Goal: Entertainment & Leisure: Consume media (video, audio)

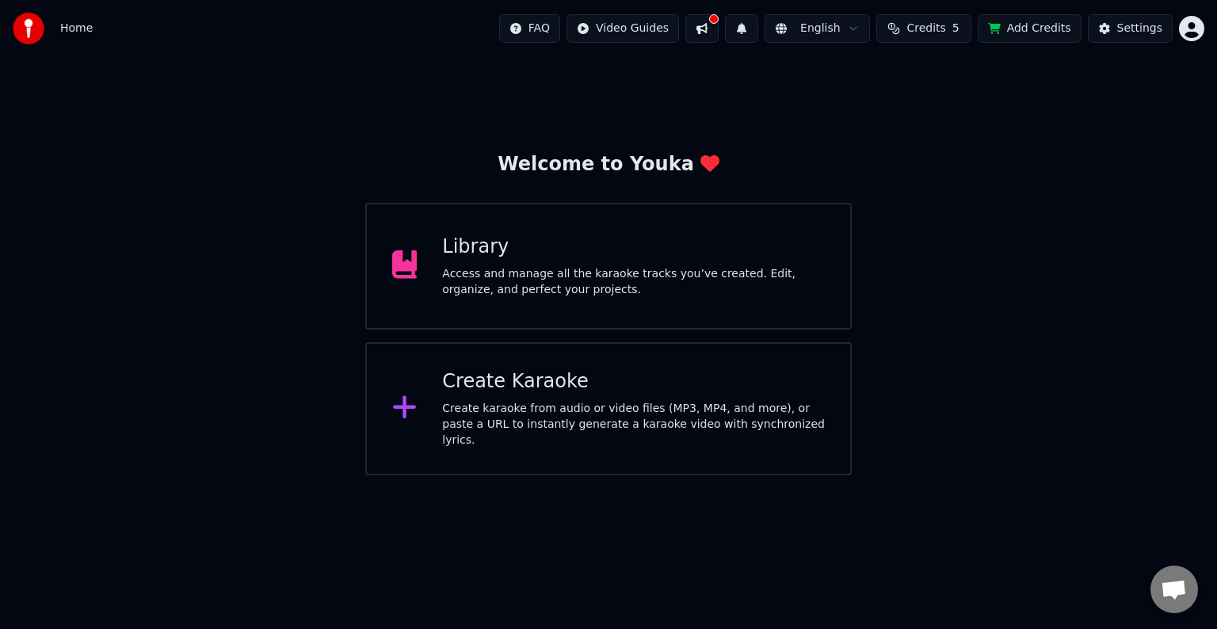
click at [838, 296] on div "Library Access and manage all the karaoke tracks you’ve created. Edit, organize…" at bounding box center [608, 266] width 487 height 127
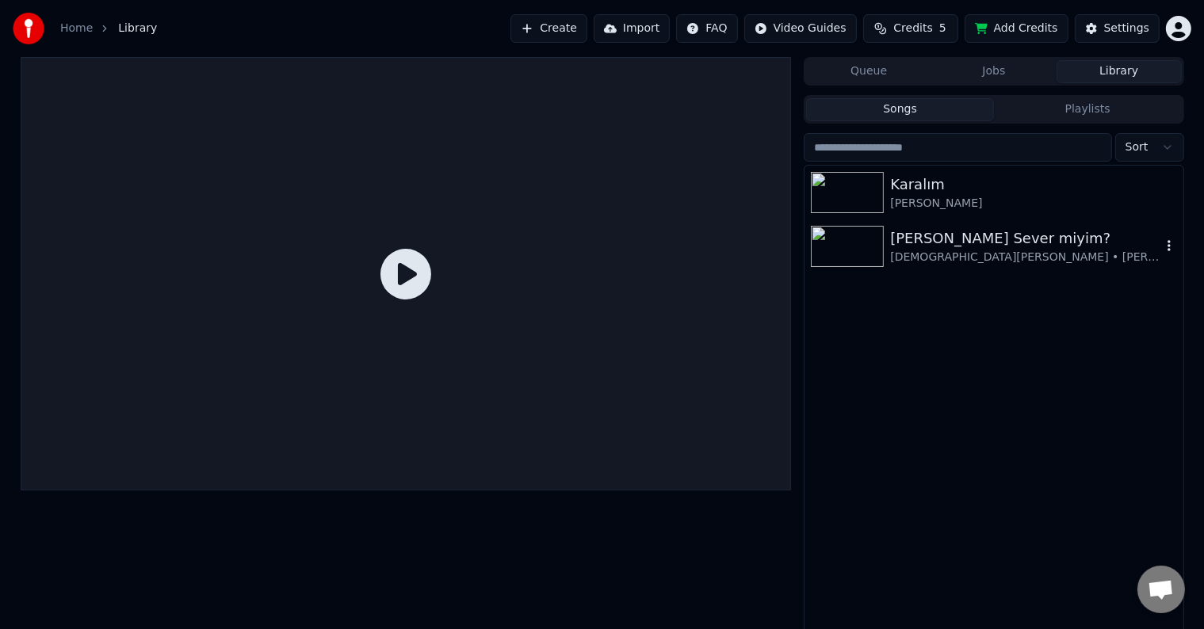
click at [847, 232] on img at bounding box center [847, 246] width 73 height 41
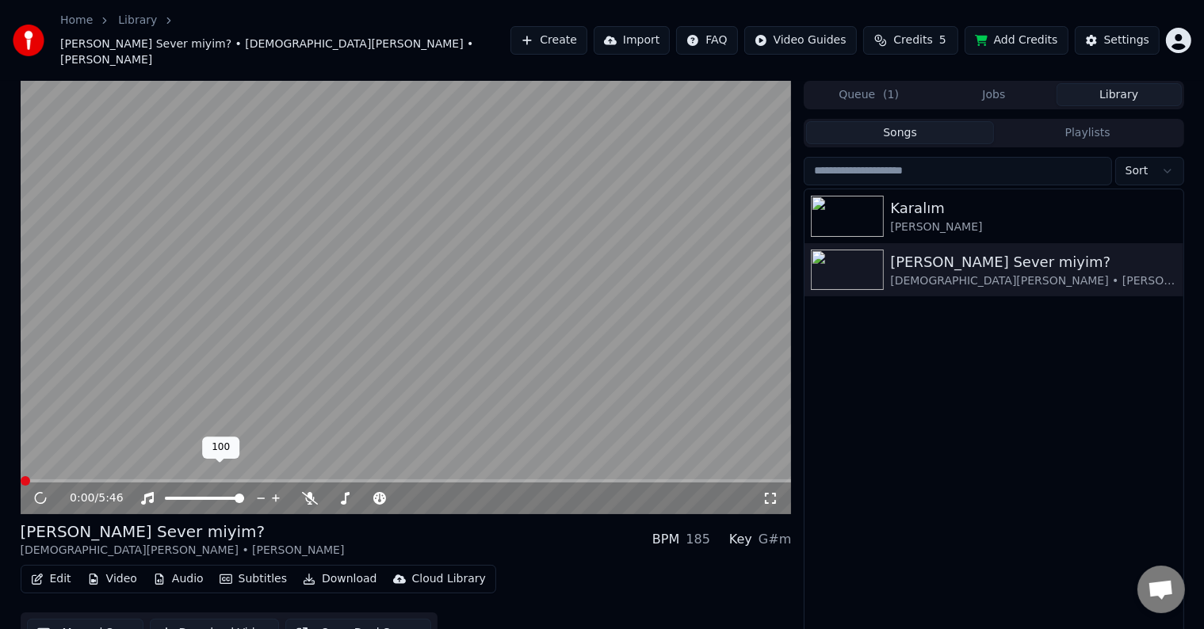
click at [165, 497] on span at bounding box center [204, 498] width 79 height 3
click at [365, 497] on span at bounding box center [366, 498] width 79 height 3
click at [419, 494] on span at bounding box center [420, 499] width 10 height 10
click at [117, 455] on video at bounding box center [406, 298] width 771 height 434
click at [110, 480] on span at bounding box center [406, 481] width 771 height 3
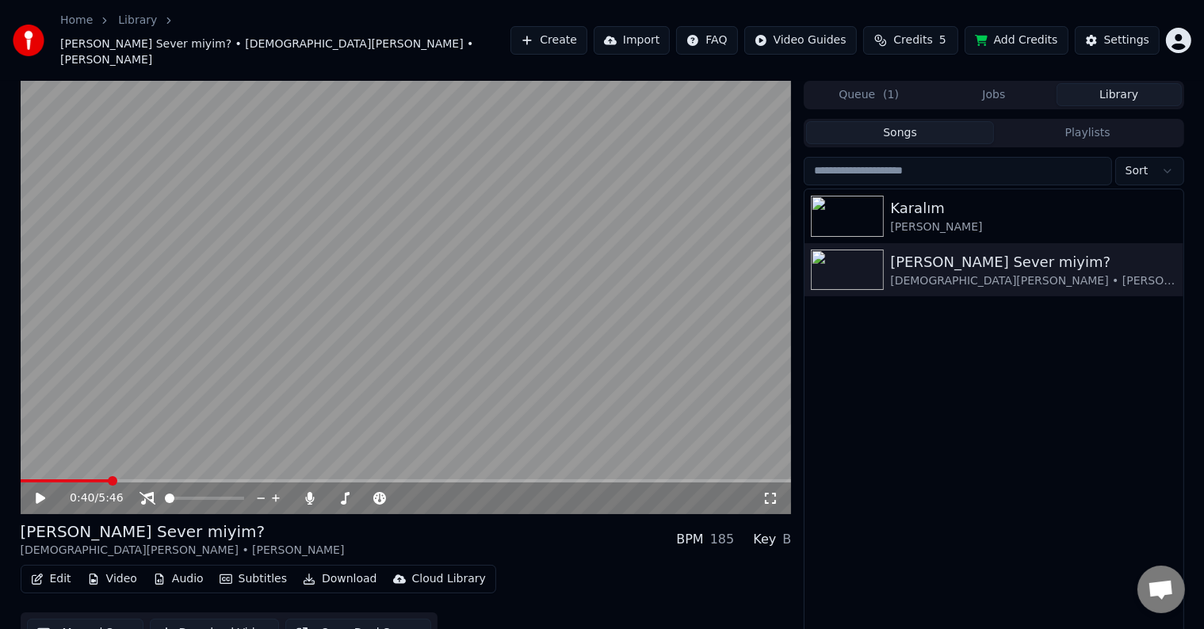
click at [117, 427] on video at bounding box center [406, 298] width 771 height 434
click at [774, 492] on icon at bounding box center [771, 498] width 16 height 13
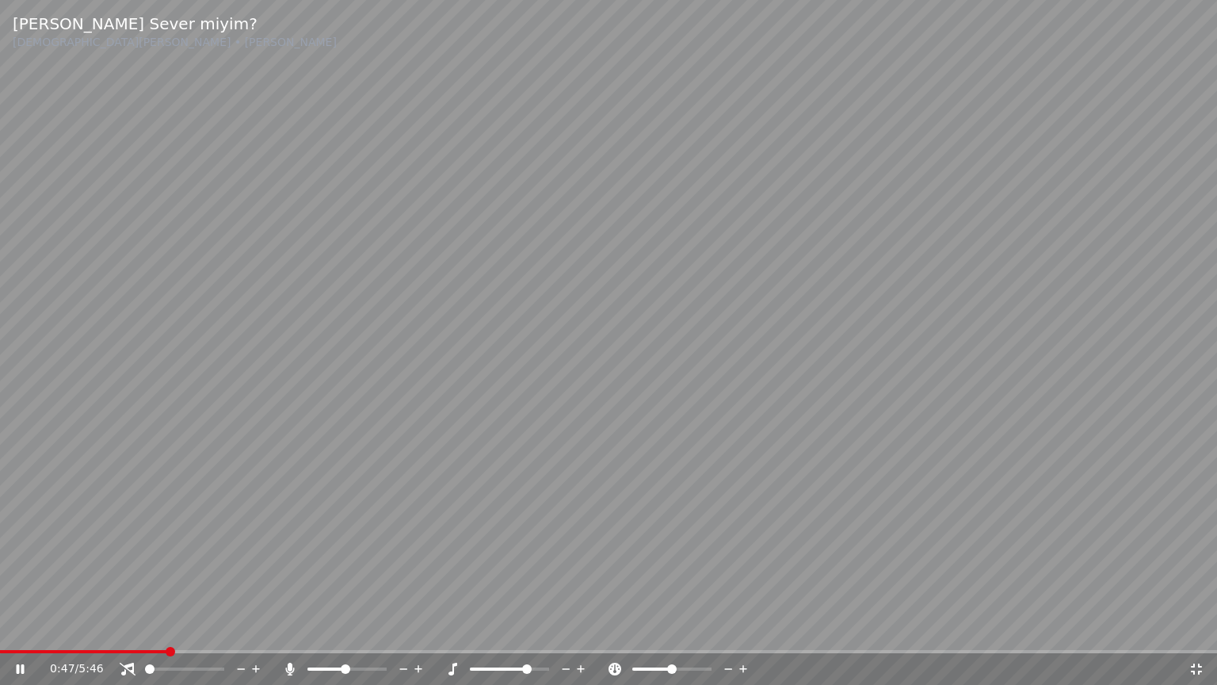
click at [339, 629] on div at bounding box center [362, 669] width 128 height 16
click at [342, 629] on div at bounding box center [362, 669] width 128 height 16
click at [336, 629] on span at bounding box center [338, 669] width 10 height 10
click at [354, 629] on span at bounding box center [351, 669] width 10 height 10
click at [359, 629] on div at bounding box center [362, 669] width 128 height 16
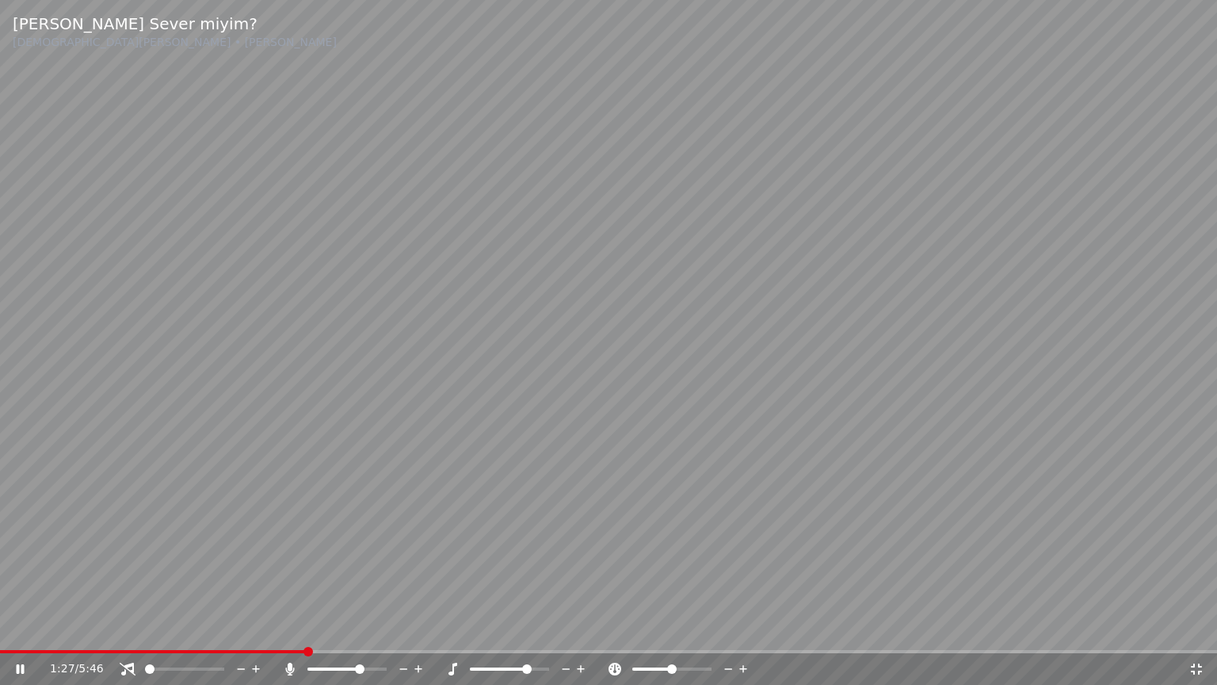
click at [365, 629] on span at bounding box center [360, 669] width 10 height 10
click at [565, 629] on icon at bounding box center [566, 669] width 15 height 16
click at [583, 629] on icon at bounding box center [581, 669] width 15 height 16
click at [579, 629] on icon at bounding box center [581, 669] width 15 height 16
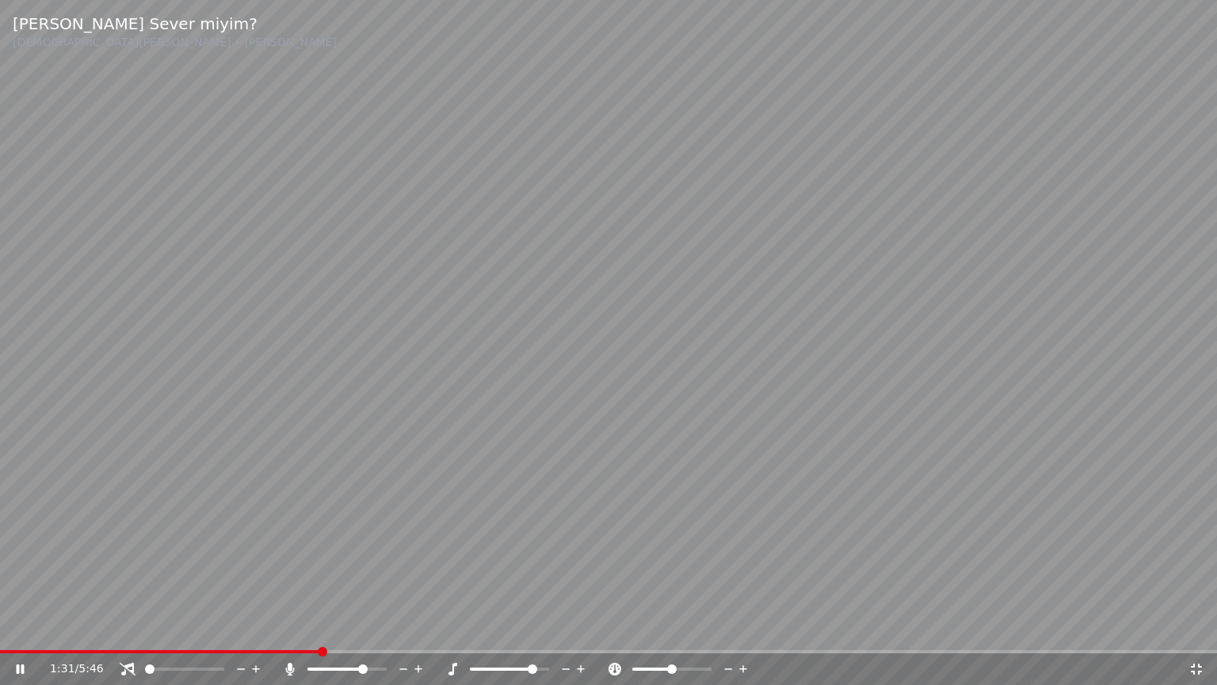
click at [387, 629] on span at bounding box center [347, 668] width 79 height 3
click at [374, 629] on div "1:32 / 5:46" at bounding box center [608, 669] width 1217 height 32
click at [374, 629] on div at bounding box center [362, 669] width 128 height 16
click at [377, 629] on span at bounding box center [382, 669] width 10 height 10
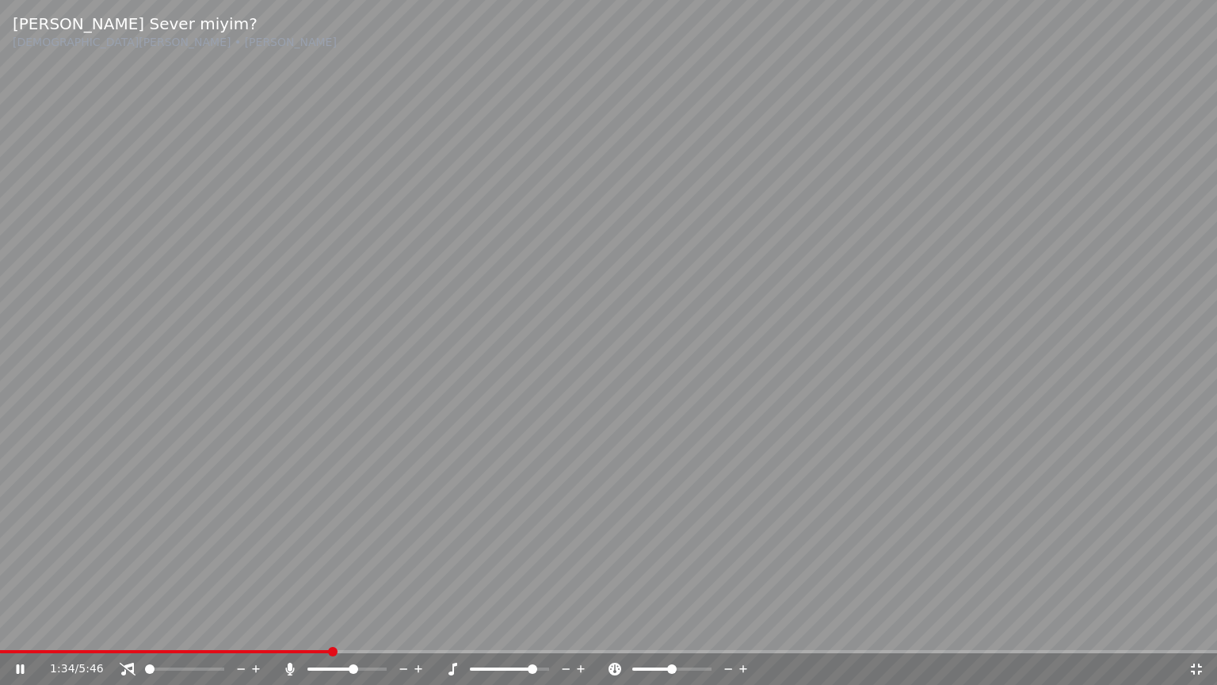
click at [1185, 629] on div "1:34 / 5:46" at bounding box center [619, 669] width 1139 height 16
click at [1188, 629] on div "1:34 / 5:46" at bounding box center [619, 669] width 1139 height 16
click at [1198, 629] on icon at bounding box center [1196, 668] width 11 height 11
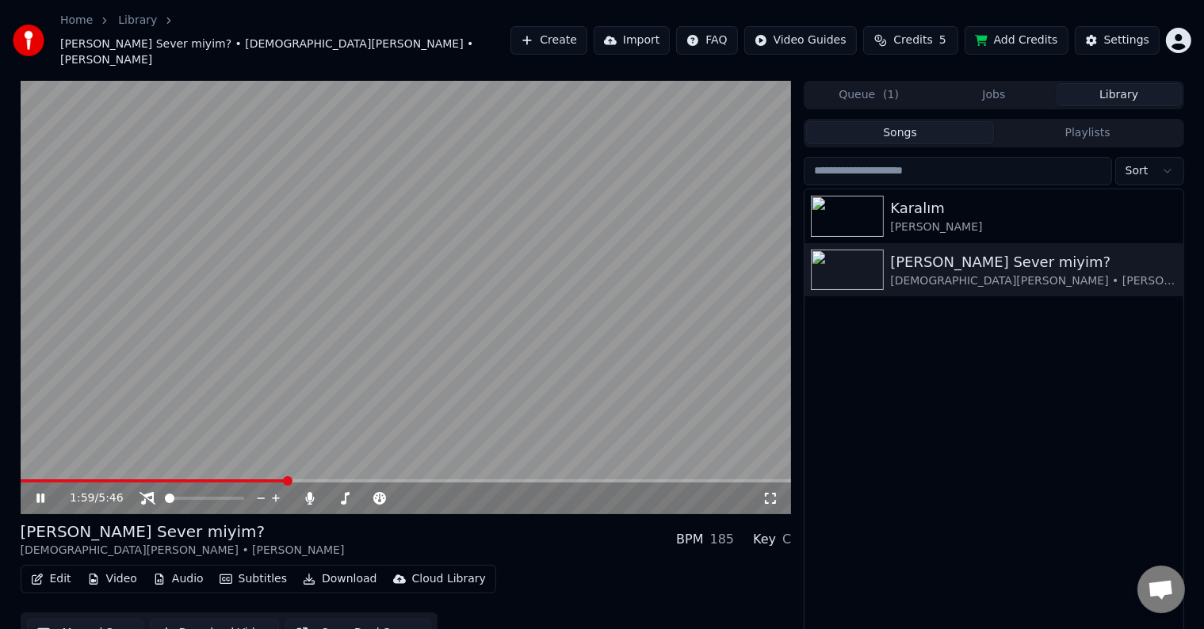
click at [373, 480] on span at bounding box center [406, 481] width 771 height 3
click at [380, 497] on span at bounding box center [372, 498] width 20 height 3
click at [473, 491] on icon at bounding box center [473, 499] width 15 height 16
click at [458, 498] on icon at bounding box center [458, 499] width 8 height 2
click at [386, 494] on span at bounding box center [388, 499] width 10 height 10
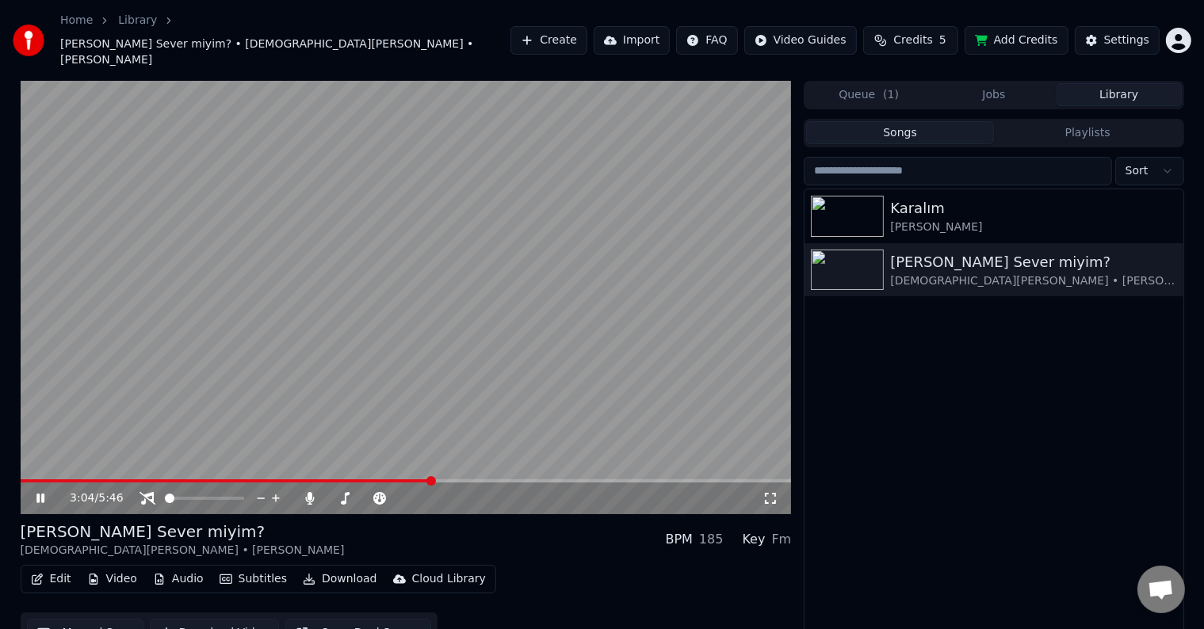
click at [775, 493] on icon at bounding box center [770, 498] width 11 height 11
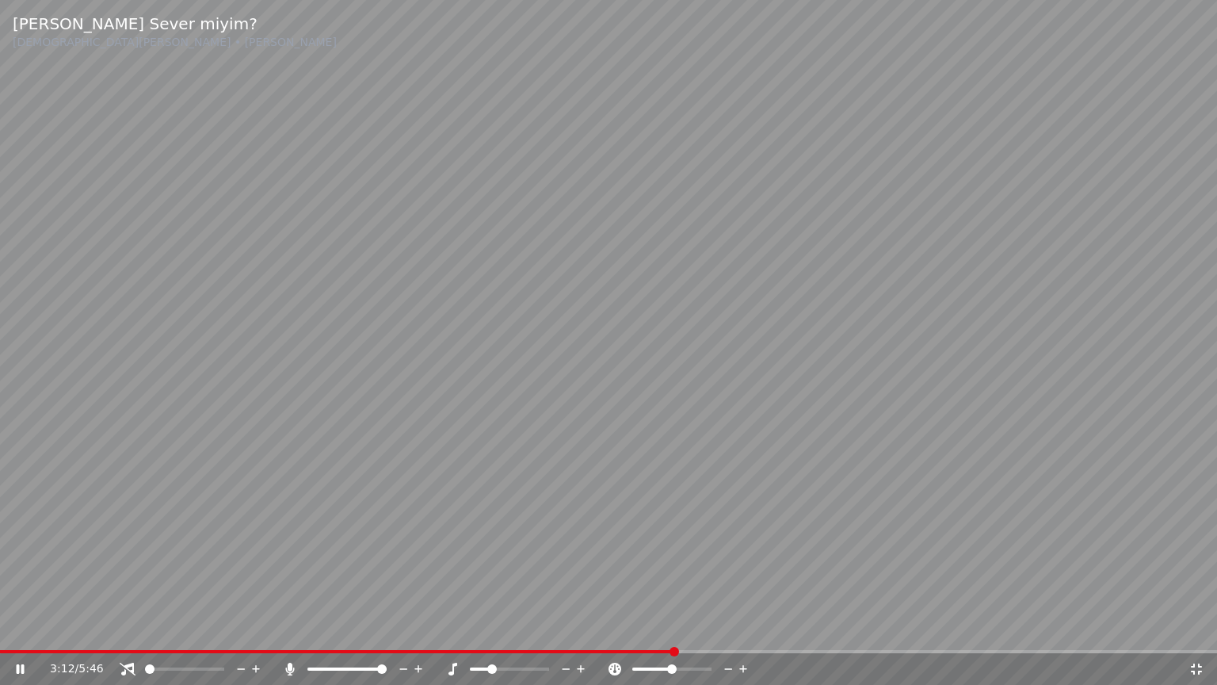
click at [387, 629] on span at bounding box center [347, 668] width 79 height 3
click at [557, 629] on div at bounding box center [525, 669] width 128 height 16
click at [559, 629] on icon at bounding box center [566, 669] width 15 height 16
click at [563, 629] on icon at bounding box center [566, 669] width 15 height 16
click at [796, 629] on span at bounding box center [608, 651] width 1217 height 3
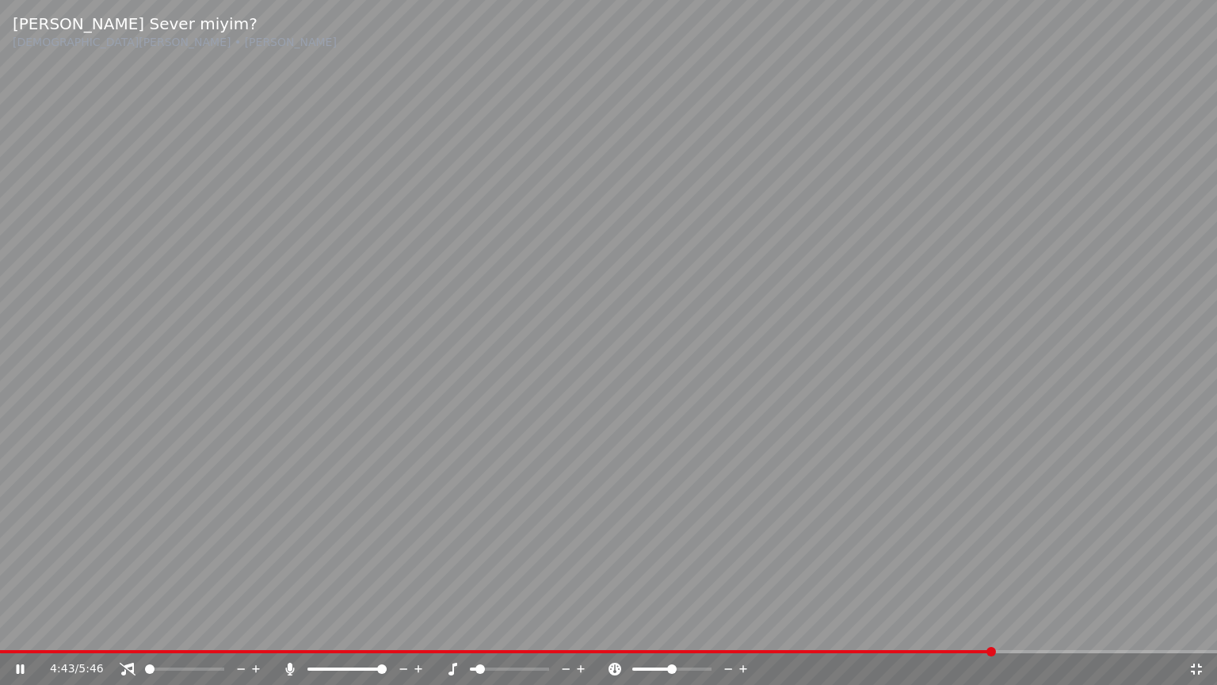
click at [1199, 629] on icon at bounding box center [1196, 668] width 11 height 11
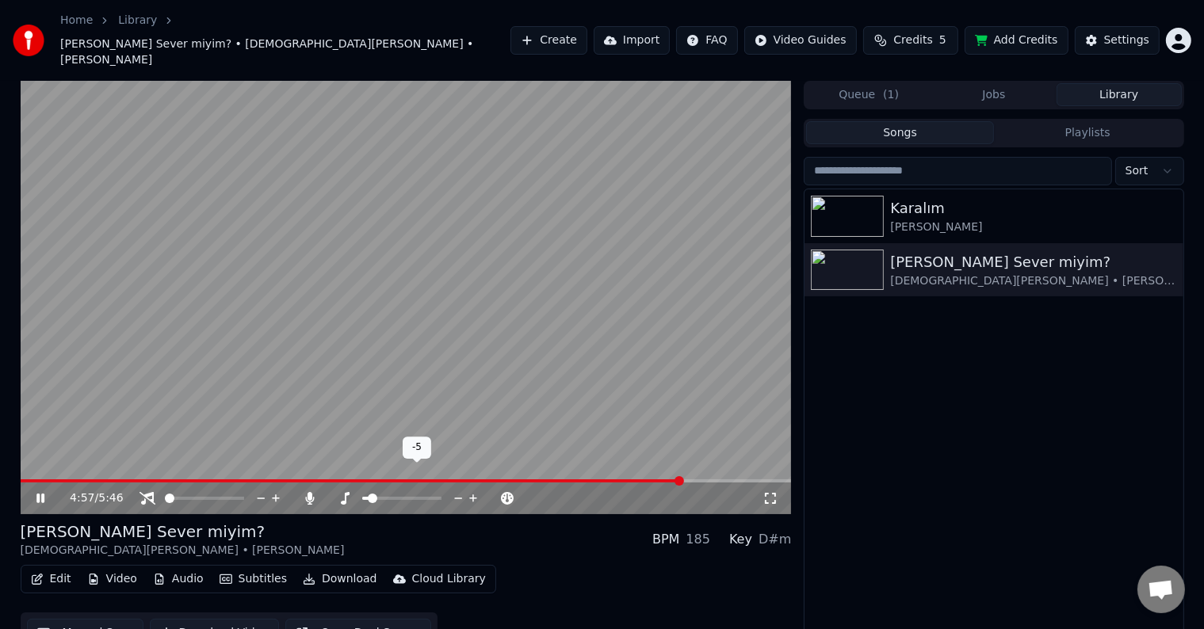
click at [456, 491] on icon at bounding box center [458, 499] width 15 height 16
click at [473, 495] on icon at bounding box center [473, 499] width 8 height 8
click at [459, 491] on icon at bounding box center [458, 499] width 15 height 16
click at [708, 476] on span at bounding box center [711, 481] width 10 height 10
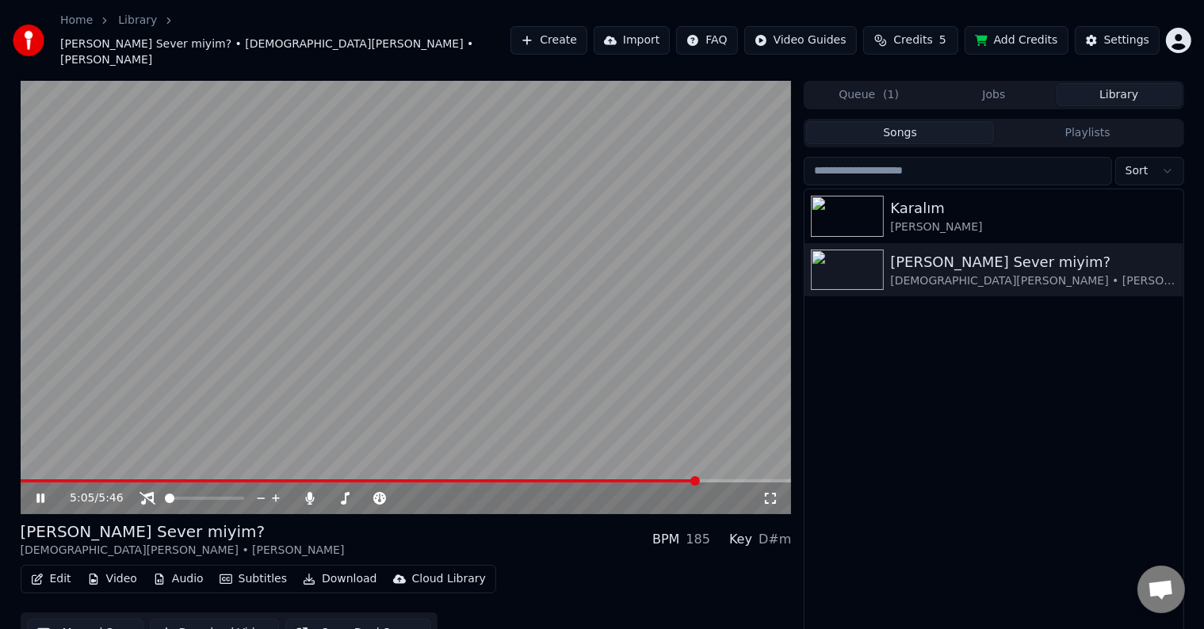
click at [695, 480] on span at bounding box center [360, 481] width 678 height 3
click at [377, 494] on span at bounding box center [373, 499] width 10 height 10
click at [775, 493] on icon at bounding box center [770, 498] width 11 height 11
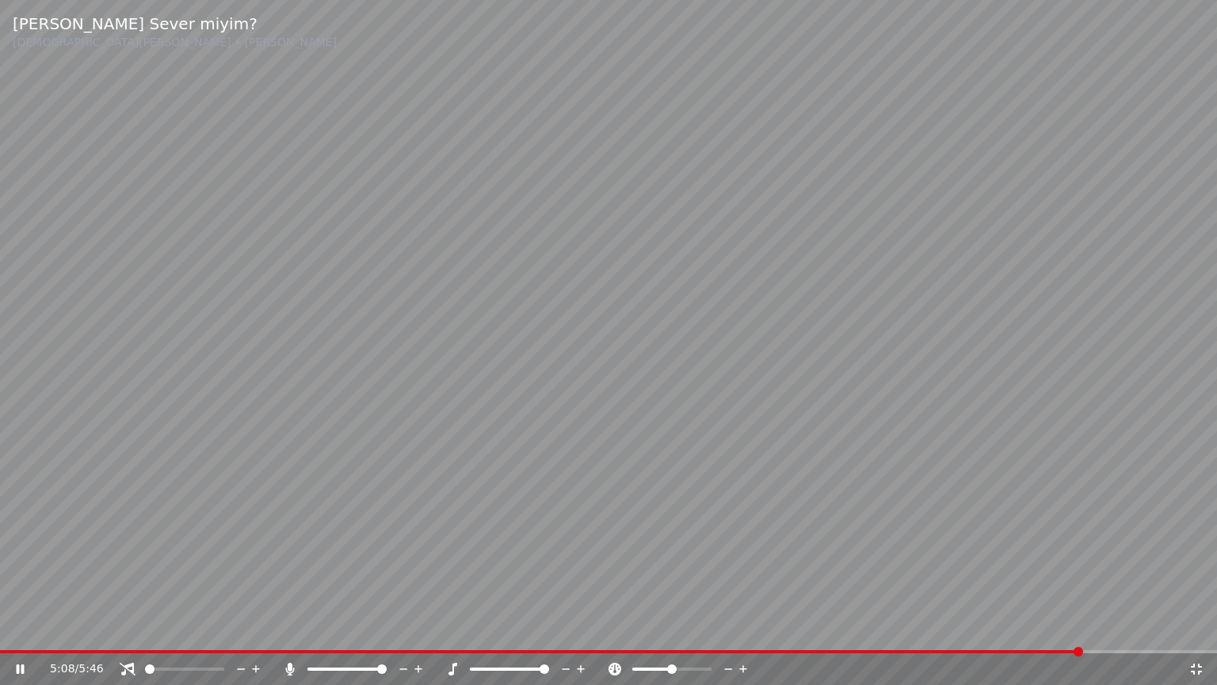
click at [1217, 629] on div "5:08 / 5:46" at bounding box center [608, 669] width 1217 height 32
click at [1205, 629] on div "5:08 / 5:46" at bounding box center [608, 669] width 1205 height 16
click at [1202, 629] on icon at bounding box center [1197, 669] width 16 height 13
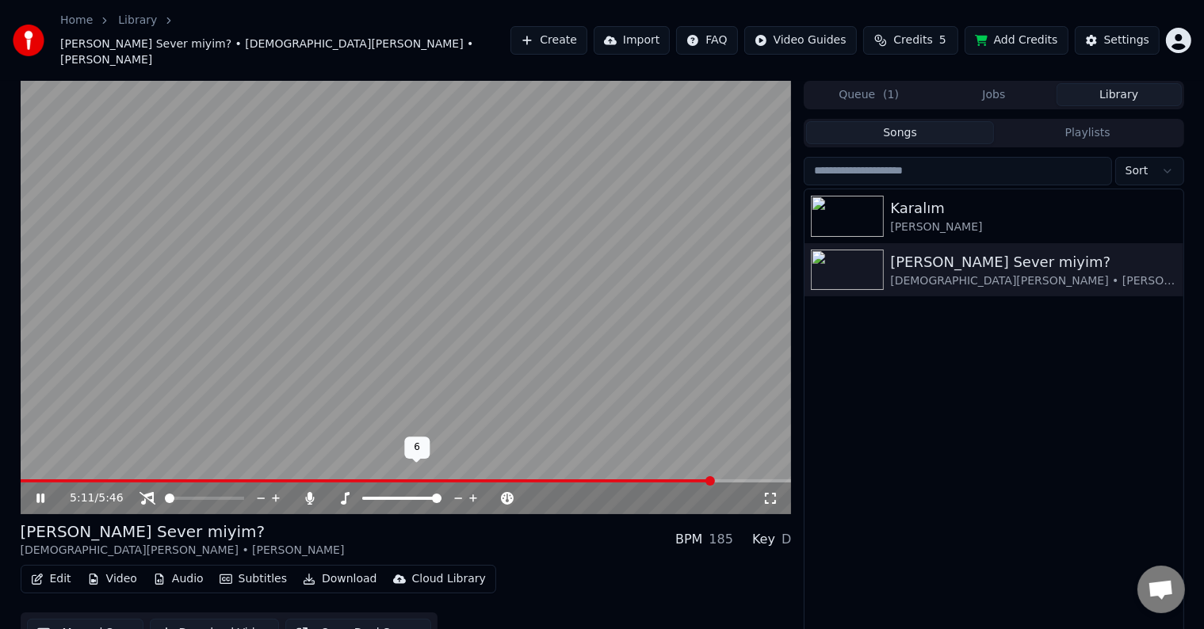
click at [457, 498] on icon at bounding box center [458, 499] width 8 height 2
click at [703, 483] on div "5:12 / 5:46" at bounding box center [406, 499] width 771 height 32
click at [702, 480] on span at bounding box center [368, 481] width 695 height 3
click at [436, 494] on span at bounding box center [431, 499] width 10 height 10
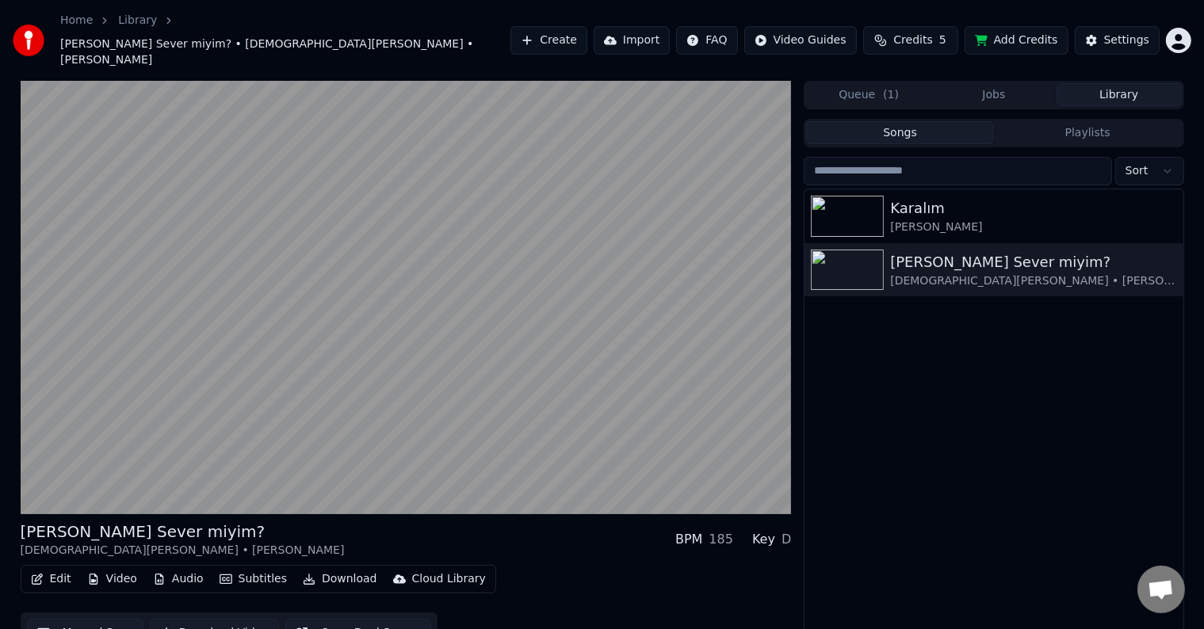
click at [1005, 360] on div "Karalım [PERSON_NAME] Ben Seni Sever miyim? [DEMOGRAPHIC_DATA][PERSON_NAME] • […" at bounding box center [994, 424] width 378 height 471
click at [1049, 400] on div "Karalım [PERSON_NAME] Ben Seni Sever miyim? [DEMOGRAPHIC_DATA][PERSON_NAME] • […" at bounding box center [994, 424] width 378 height 471
click at [964, 363] on div "Karalım [PERSON_NAME] Ben Seni Sever miyim? [DEMOGRAPHIC_DATA][PERSON_NAME] • […" at bounding box center [994, 424] width 378 height 471
